Goal: Task Accomplishment & Management: Use online tool/utility

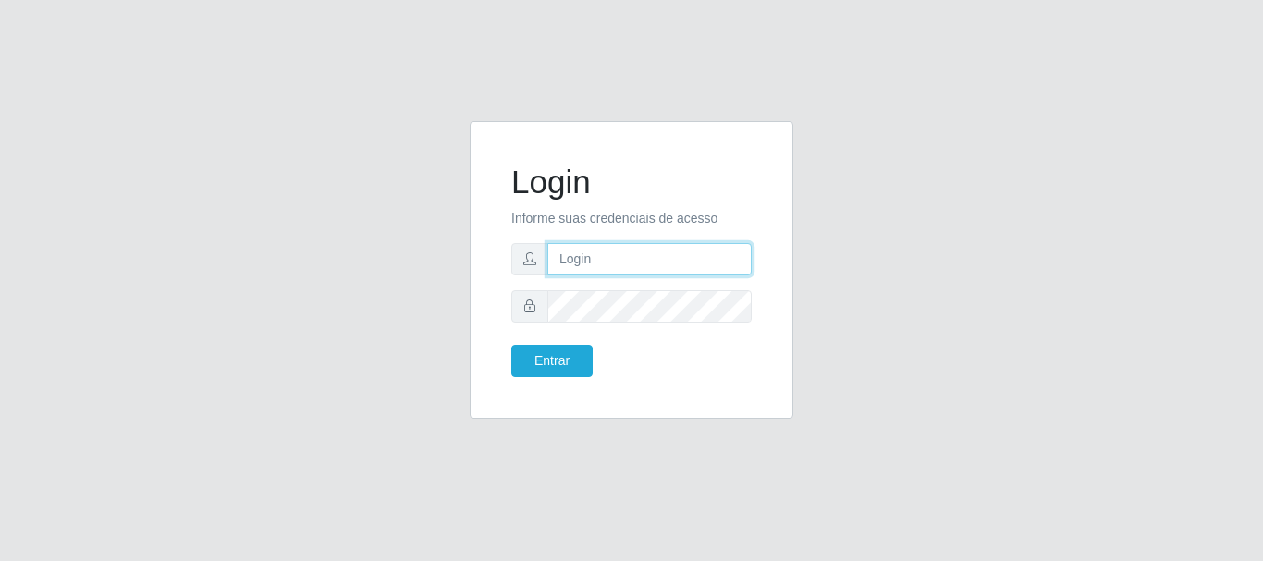
click at [598, 254] on input "text" at bounding box center [649, 259] width 204 height 32
type input "ritaiwof@B5"
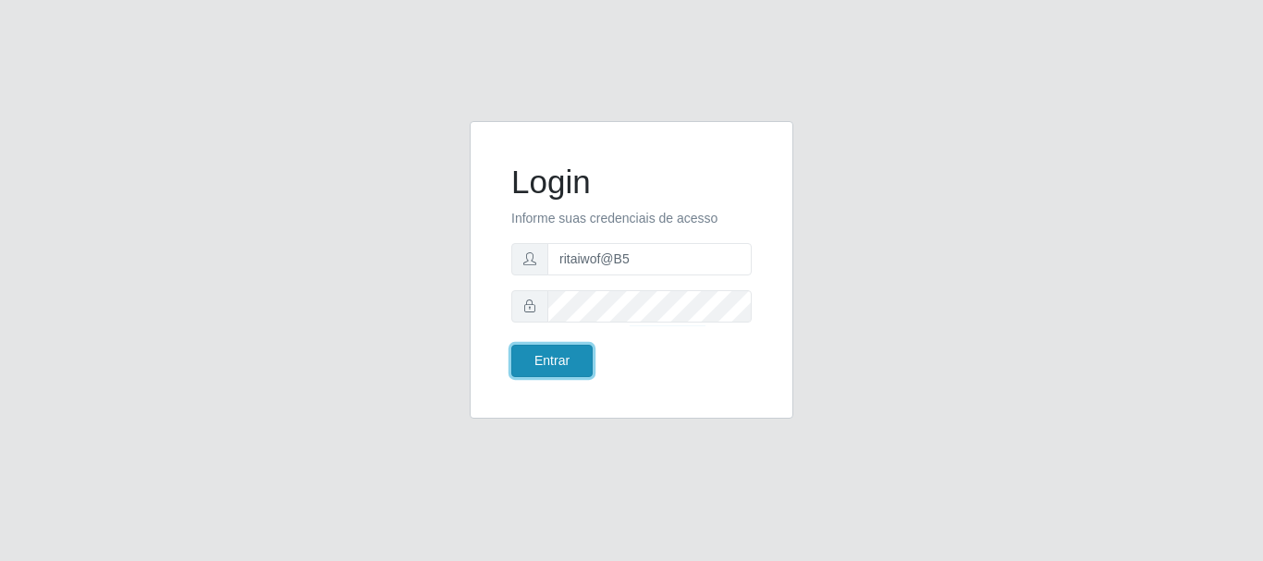
click at [589, 353] on button "Entrar" at bounding box center [551, 361] width 81 height 32
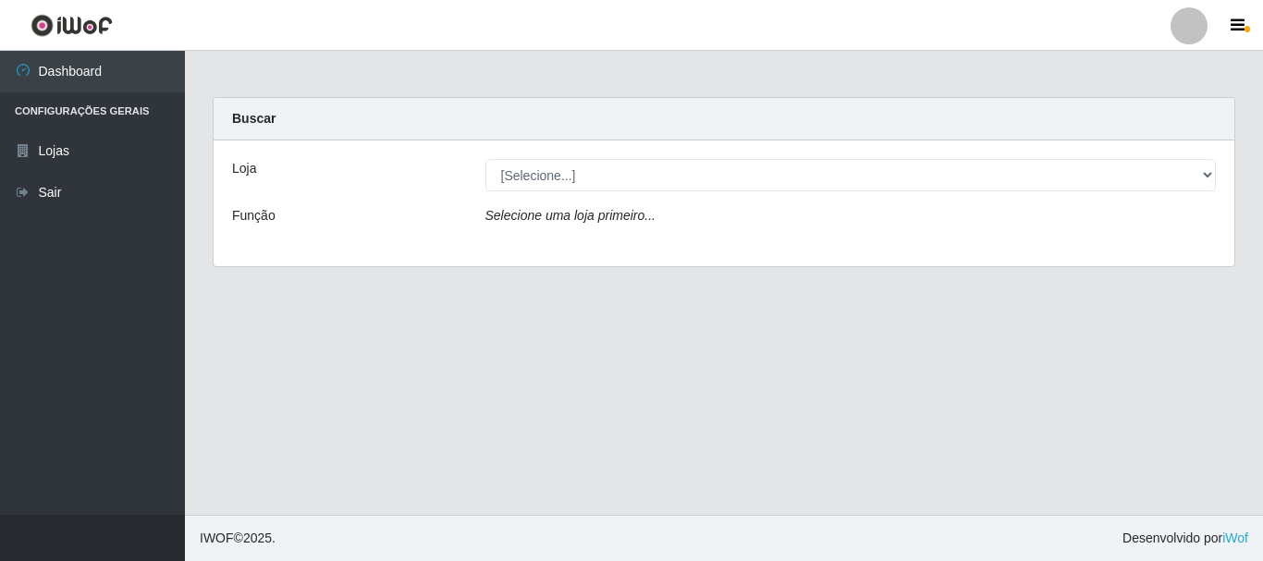
click at [601, 219] on icon "Selecione uma loja primeiro..." at bounding box center [570, 215] width 170 height 15
drag, startPoint x: 615, startPoint y: 209, endPoint x: 612, endPoint y: 224, distance: 15.1
click at [615, 210] on icon "Selecione uma loja primeiro..." at bounding box center [570, 215] width 170 height 15
click at [622, 221] on icon "Selecione uma loja primeiro..." at bounding box center [570, 215] width 170 height 15
click at [625, 218] on icon "Selecione uma loja primeiro..." at bounding box center [570, 215] width 170 height 15
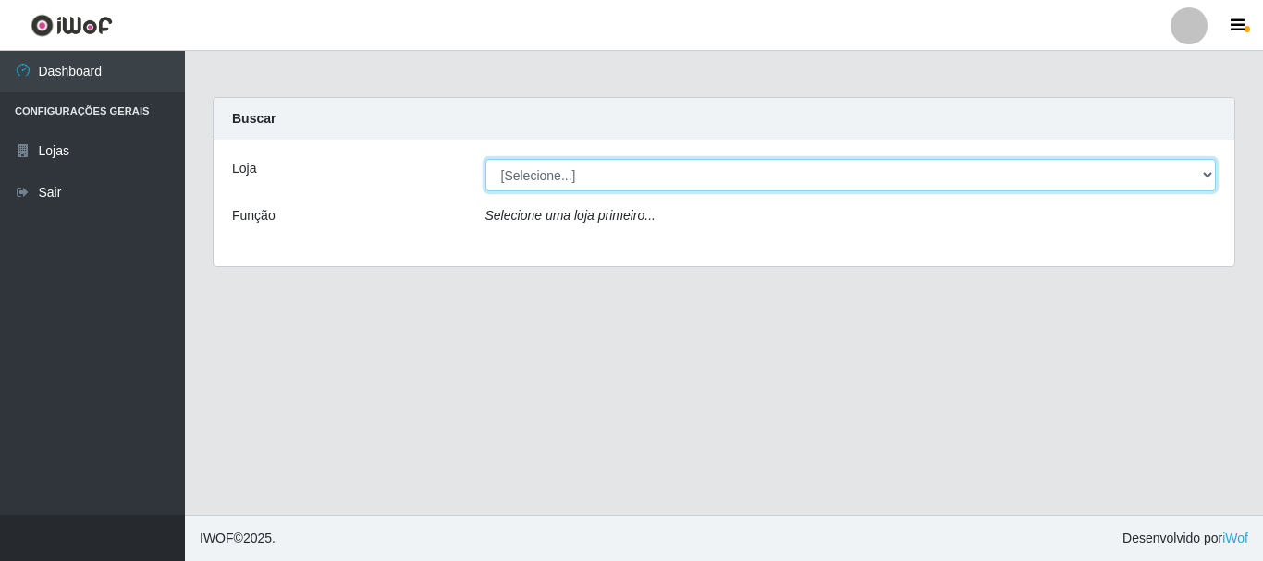
click at [582, 161] on select "[Selecione...] Bemais Supermercados - B5 Anatólia" at bounding box center [850, 175] width 731 height 32
click at [485, 159] on select "[Selecione...] Bemais Supermercados - B5 Anatólia" at bounding box center [850, 175] width 731 height 32
click at [624, 178] on select "[Selecione...] Bemais Supermercados - B5 Anatólia" at bounding box center [850, 175] width 731 height 32
select select "405"
click at [485, 159] on select "[Selecione...] Bemais Supermercados - B5 Anatólia" at bounding box center [850, 175] width 731 height 32
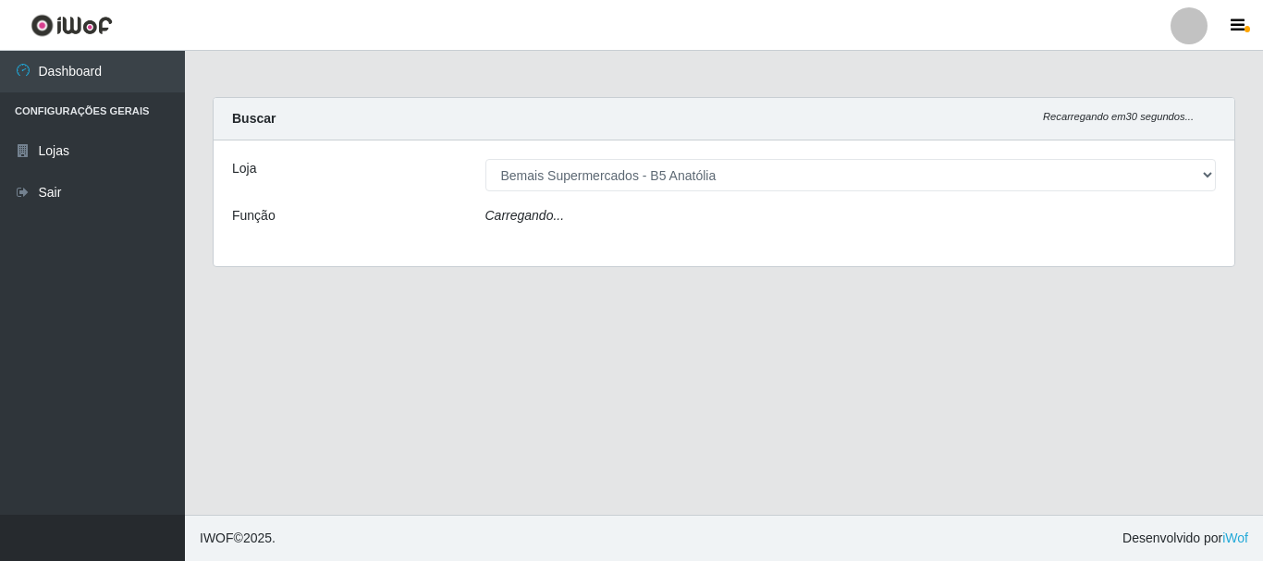
click at [627, 207] on div "Carregando..." at bounding box center [851, 219] width 759 height 27
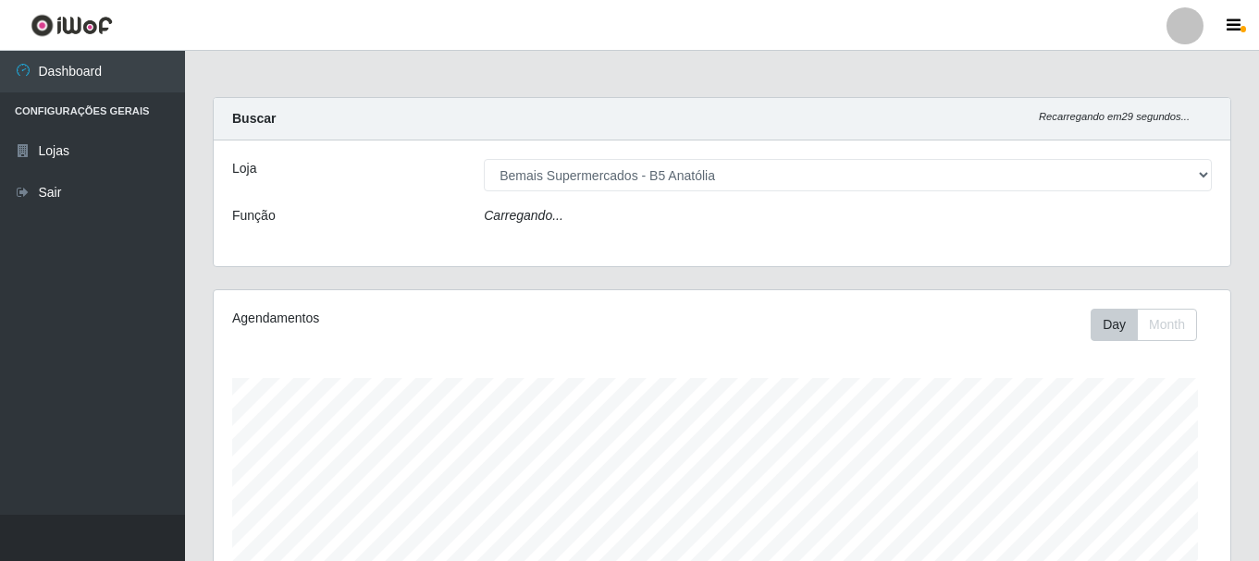
scroll to position [384, 1016]
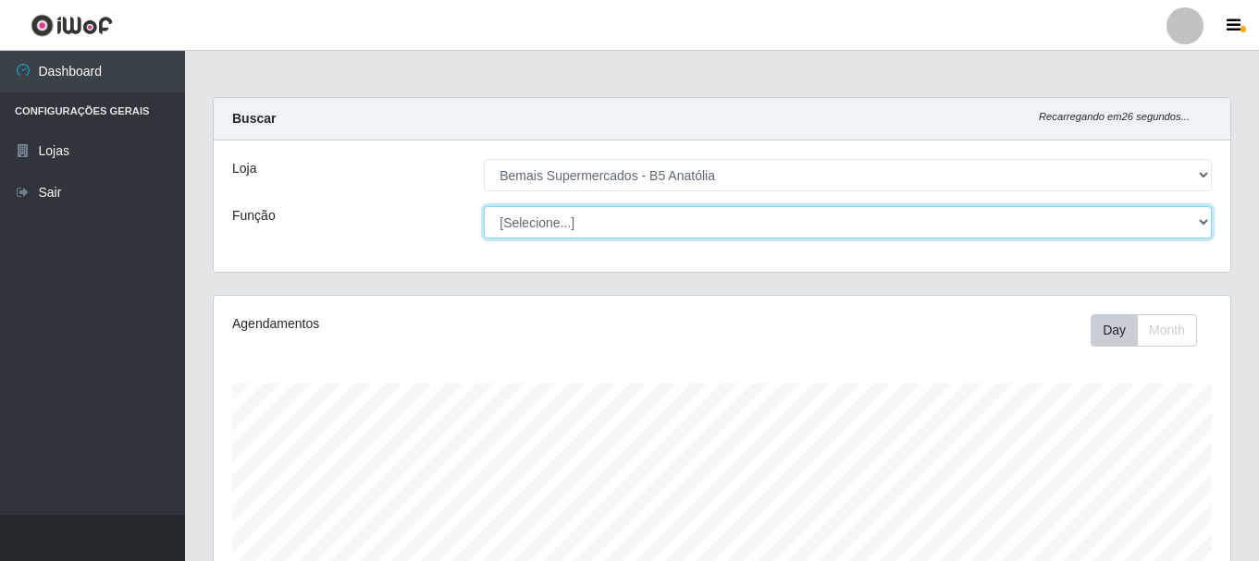
click at [559, 221] on select "[Selecione...] ASG ASG + ASG ++ Auxiliar de Estacionamento Auxiliar de Estacion…" at bounding box center [848, 222] width 728 height 32
select select "82"
click at [484, 206] on select "[Selecione...] ASG ASG + ASG ++ Auxiliar de Estacionamento Auxiliar de Estacion…" at bounding box center [848, 222] width 728 height 32
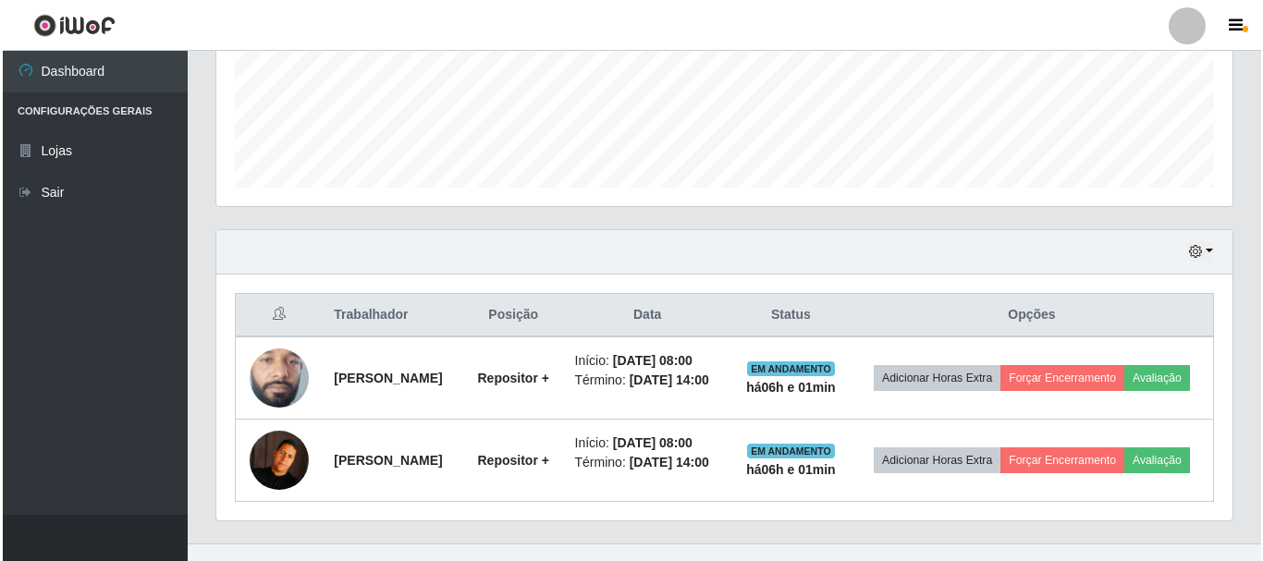
scroll to position [522, 0]
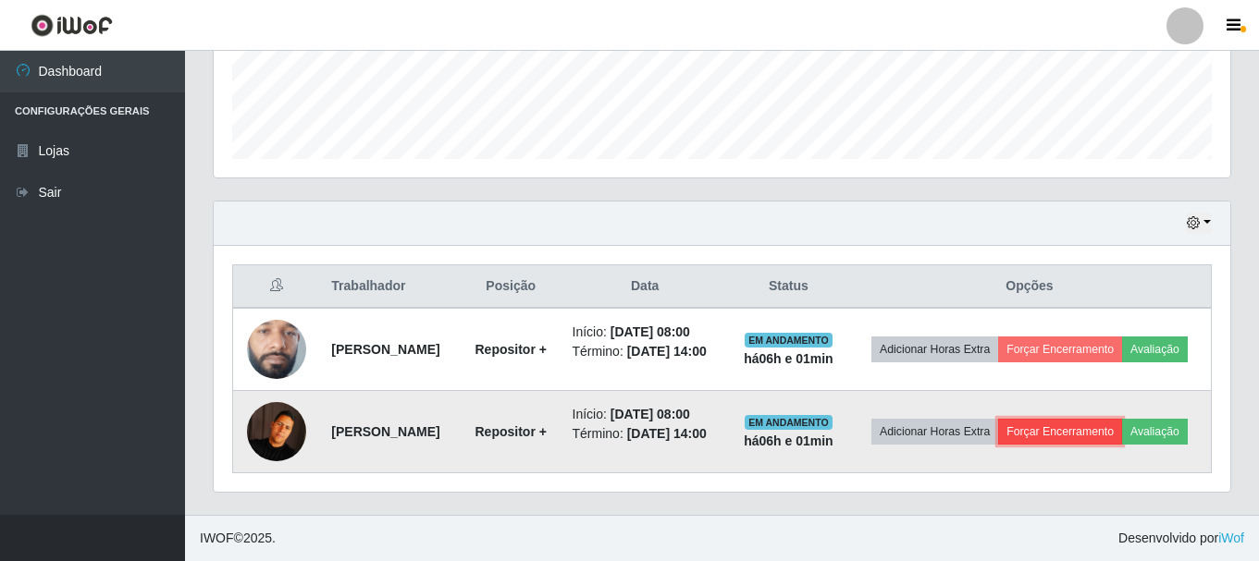
click at [1092, 421] on button "Forçar Encerramento" at bounding box center [1060, 432] width 124 height 26
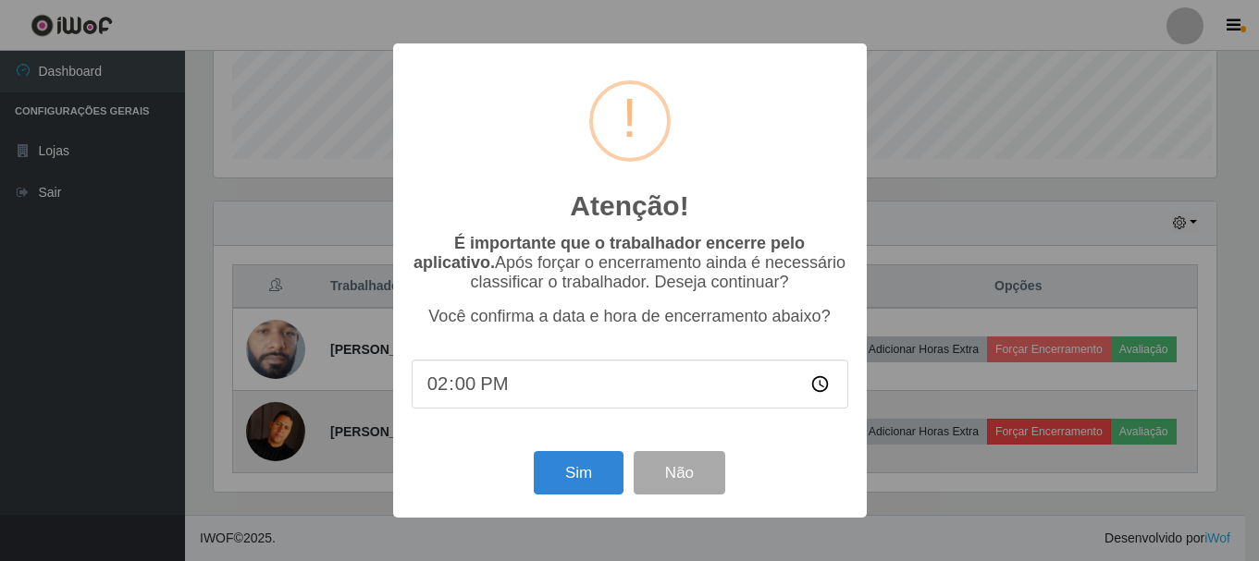
scroll to position [384, 1007]
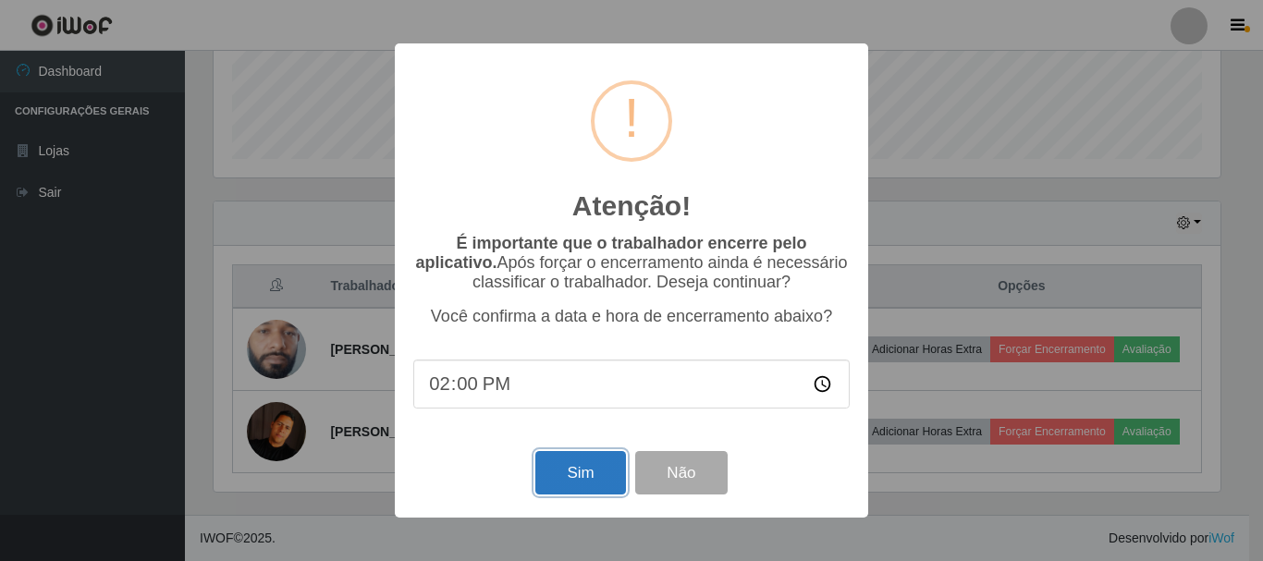
click at [595, 474] on button "Sim" at bounding box center [580, 472] width 90 height 43
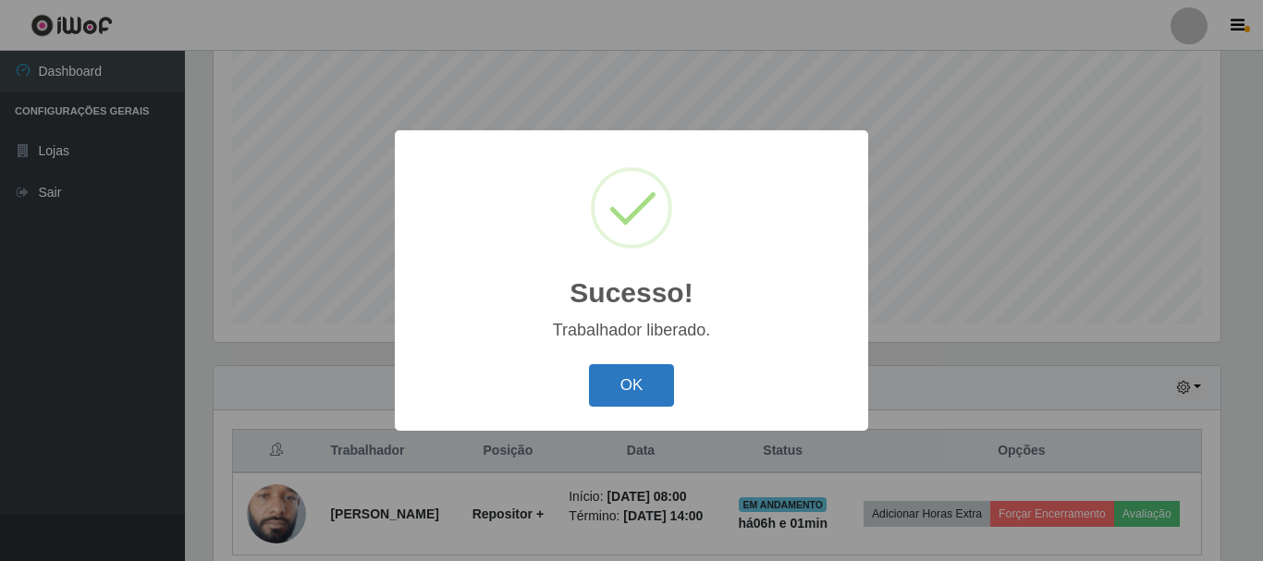
click at [619, 375] on button "OK" at bounding box center [632, 385] width 86 height 43
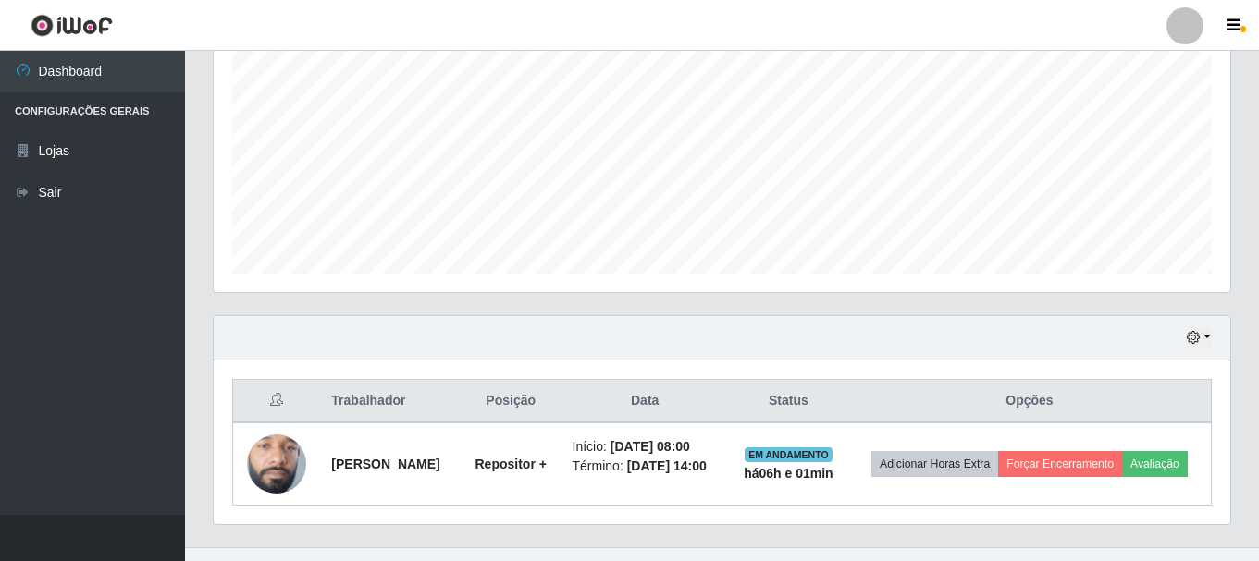
scroll to position [434, 0]
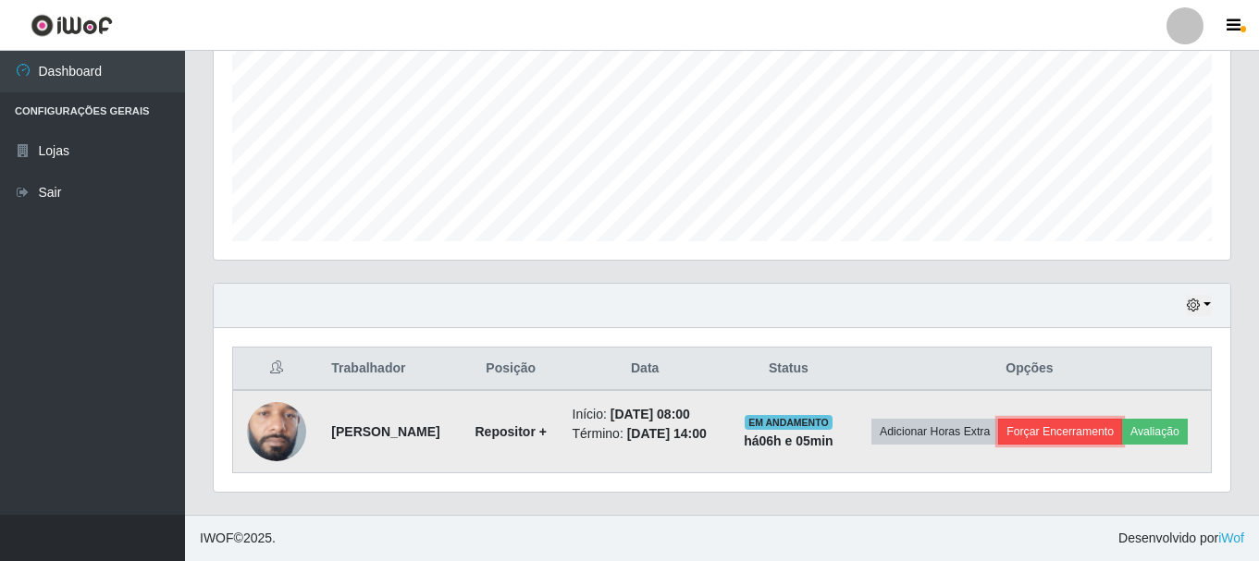
click at [1089, 419] on button "Forçar Encerramento" at bounding box center [1060, 432] width 124 height 26
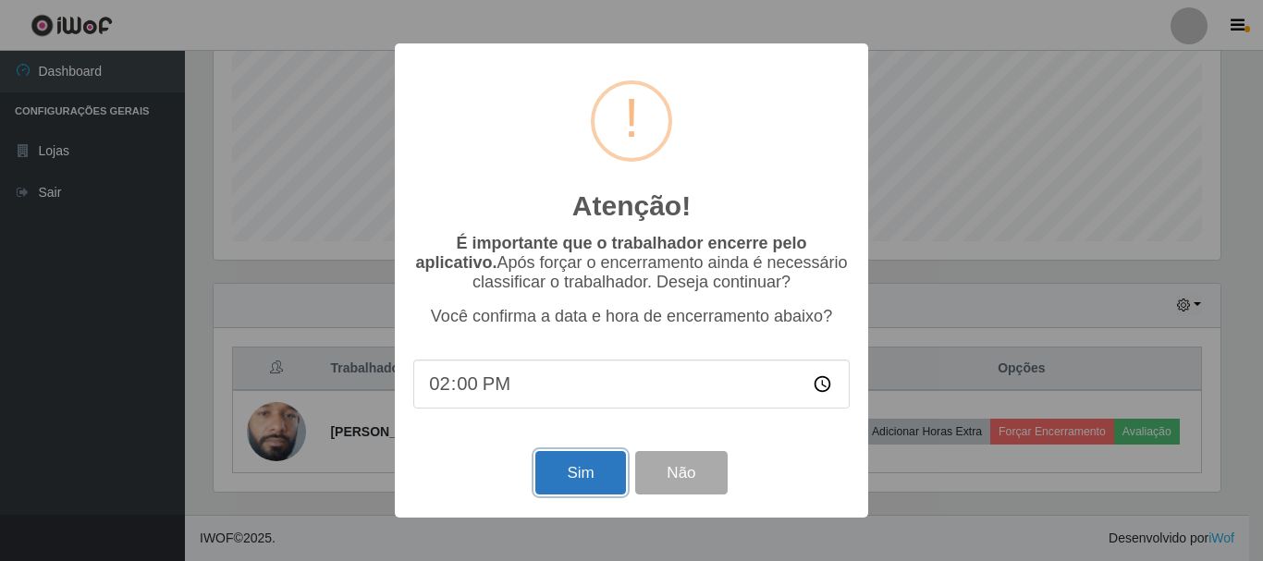
click at [608, 477] on button "Sim" at bounding box center [580, 472] width 90 height 43
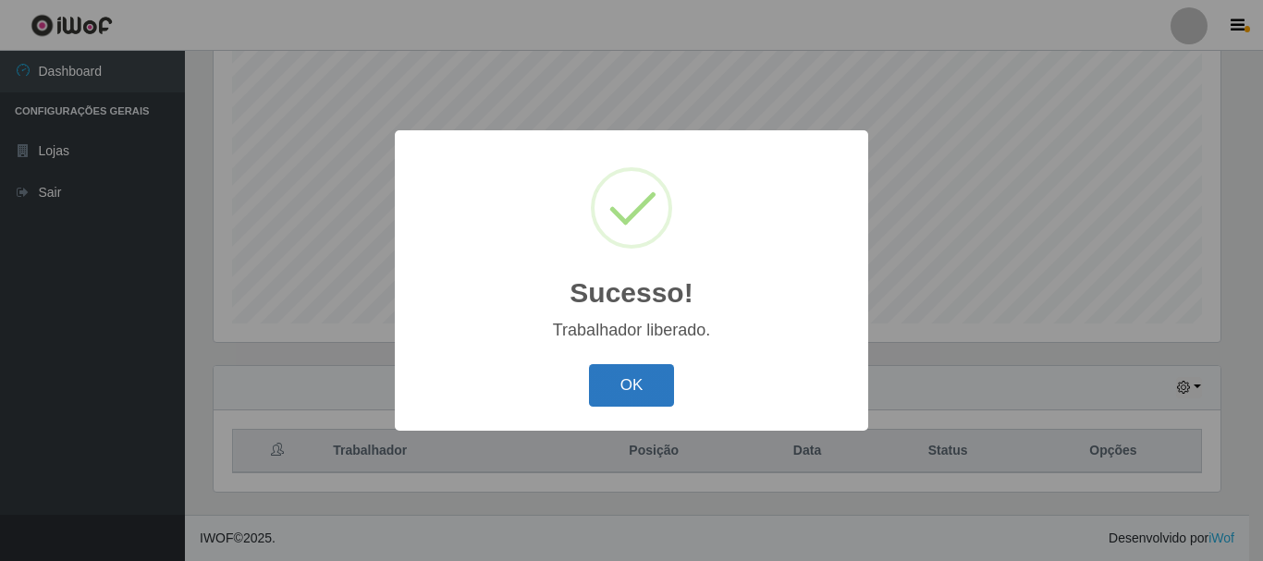
click at [661, 398] on button "OK" at bounding box center [632, 385] width 86 height 43
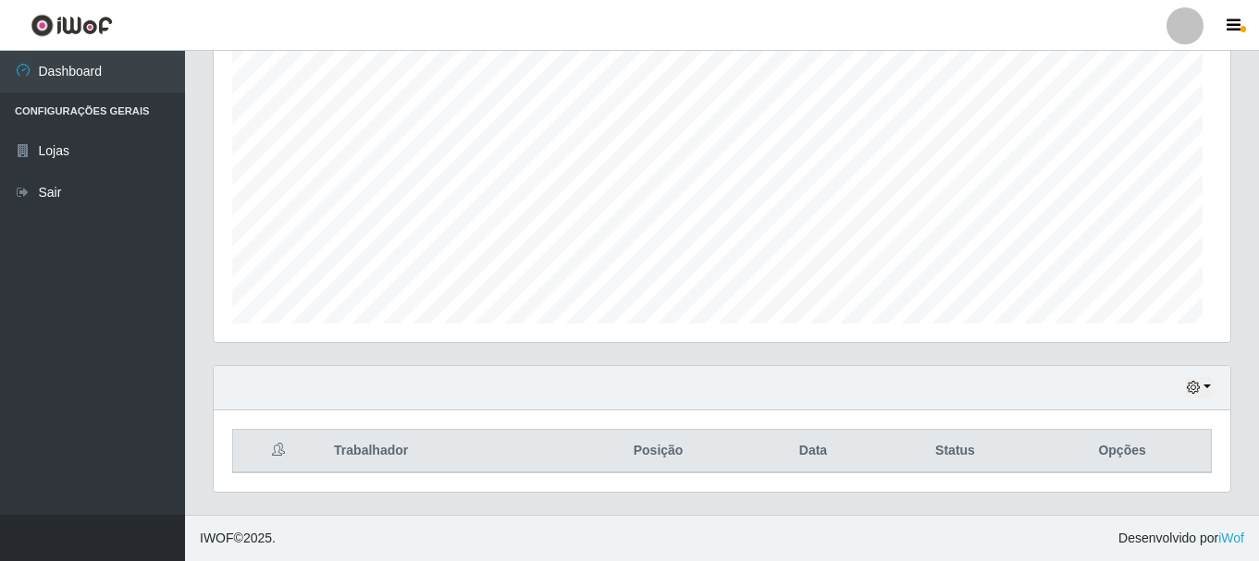
scroll to position [384, 1016]
